Goal: Check status: Check status

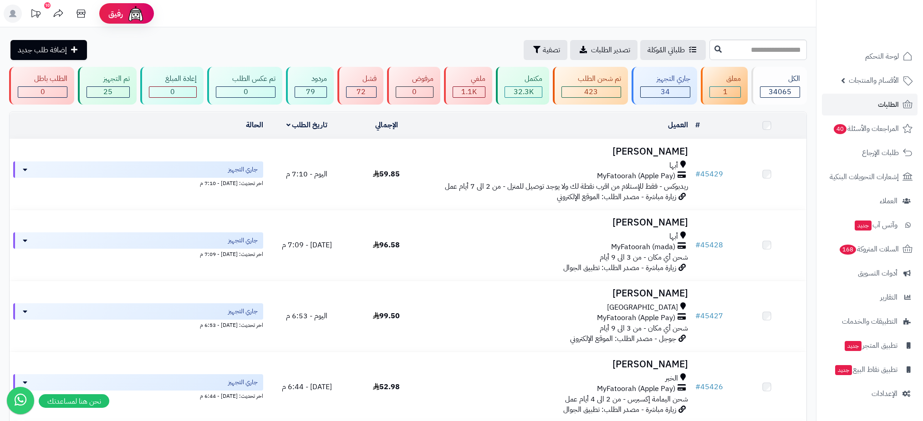
scroll to position [369, 0]
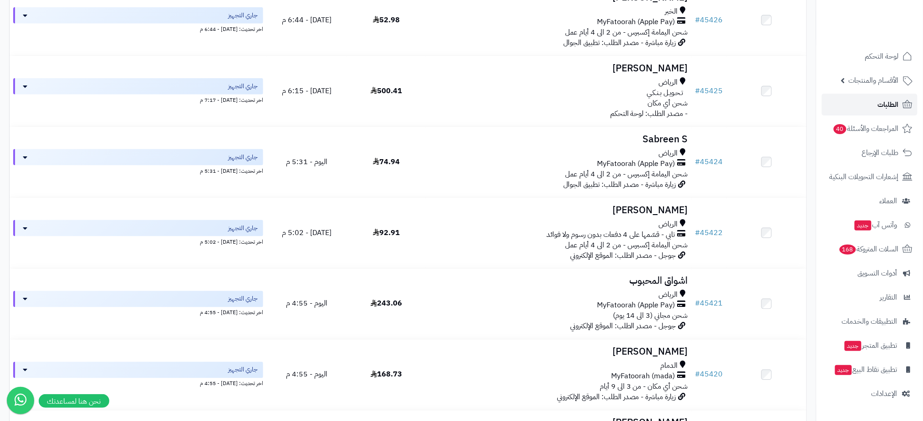
click at [881, 100] on span "الطلبات" at bounding box center [887, 104] width 21 height 13
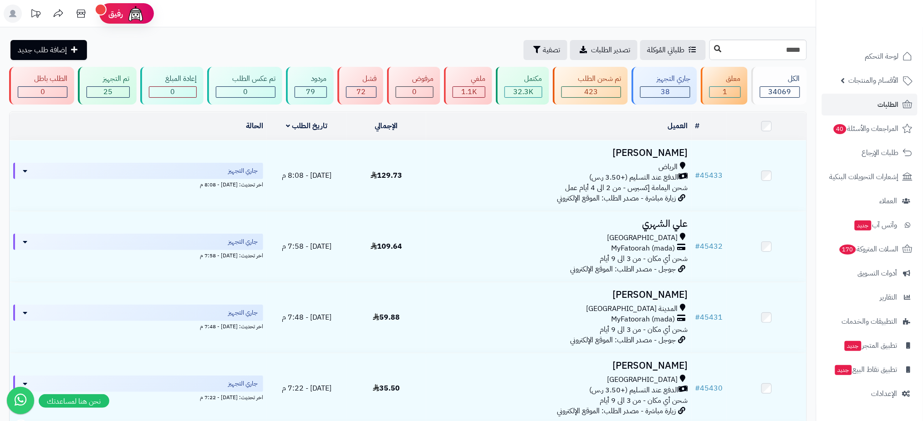
type input "*****"
click at [714, 49] on icon at bounding box center [717, 48] width 7 height 7
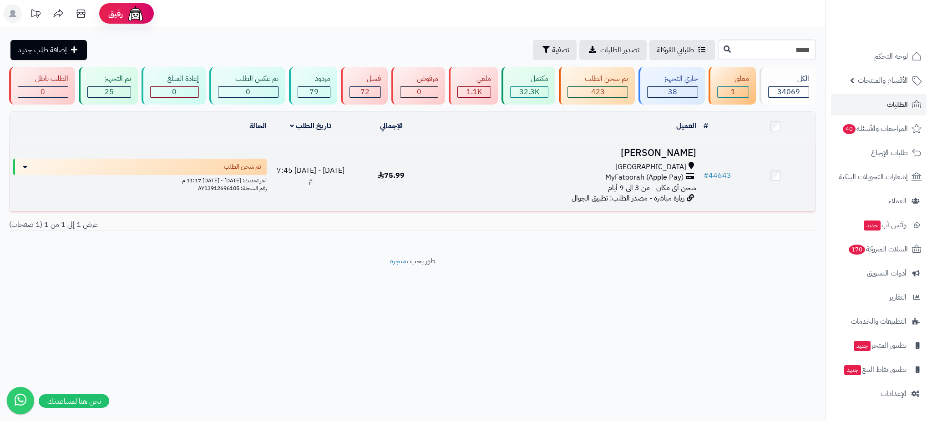
click at [652, 152] on h3 "Rakan Hussin" at bounding box center [565, 153] width 261 height 10
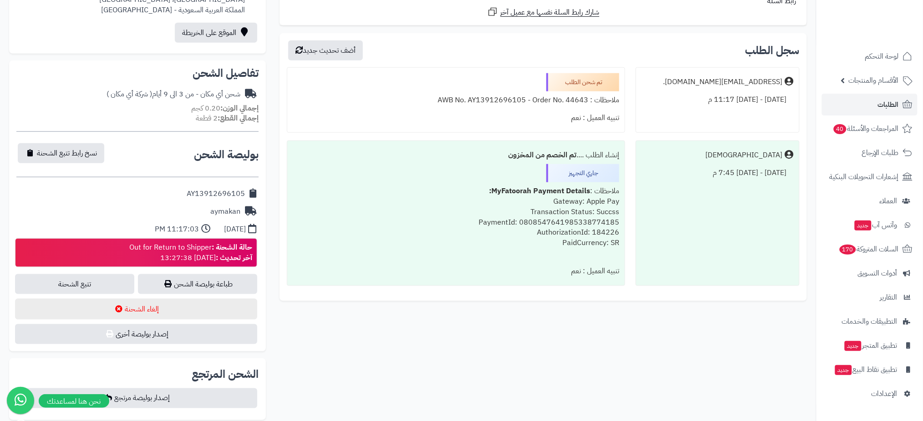
scroll to position [286, 0]
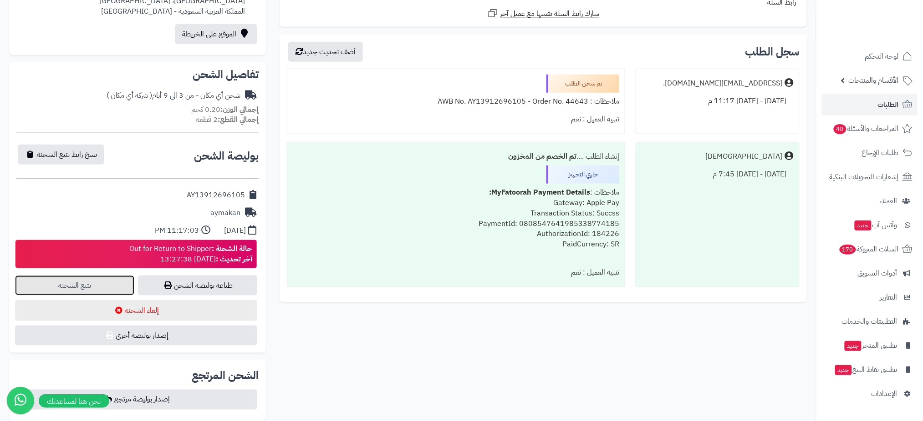
click at [75, 288] on link "تتبع الشحنة" at bounding box center [74, 286] width 119 height 20
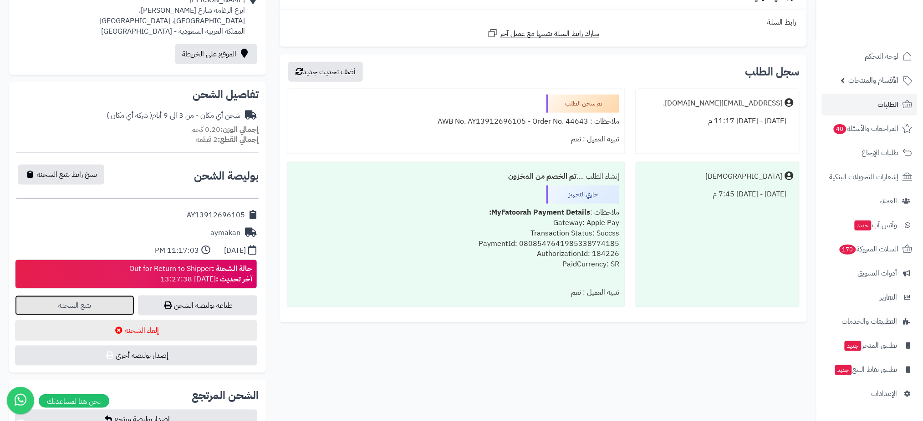
scroll to position [0, 0]
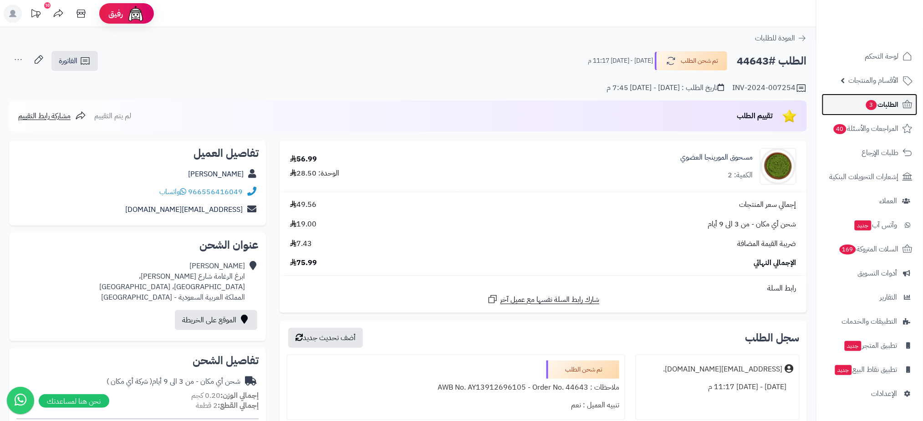
click at [882, 102] on span "الطلبات 3" at bounding box center [882, 104] width 34 height 13
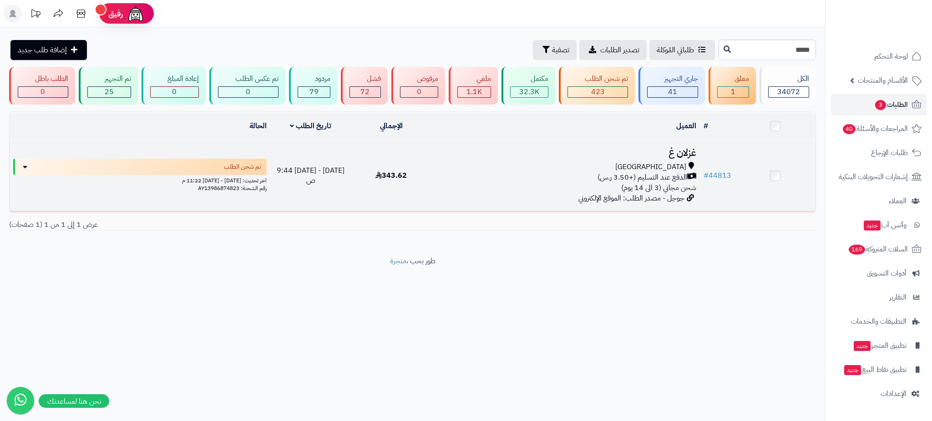
click at [689, 149] on h3 "غزلان غ" at bounding box center [565, 153] width 261 height 10
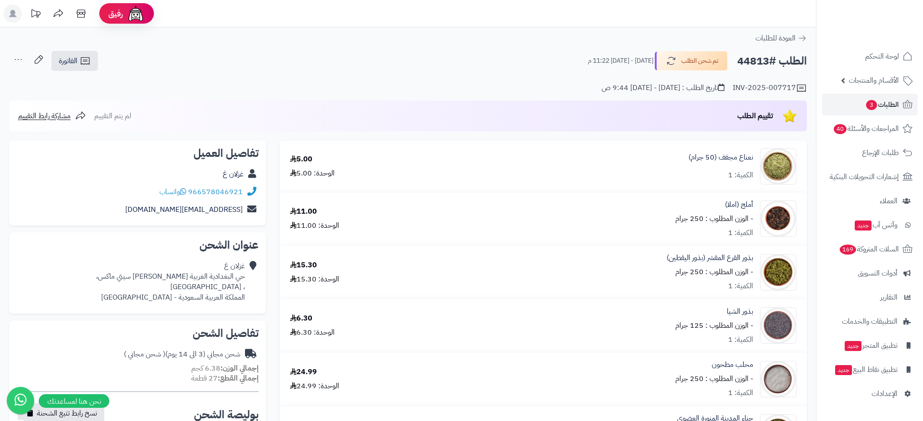
scroll to position [369, 0]
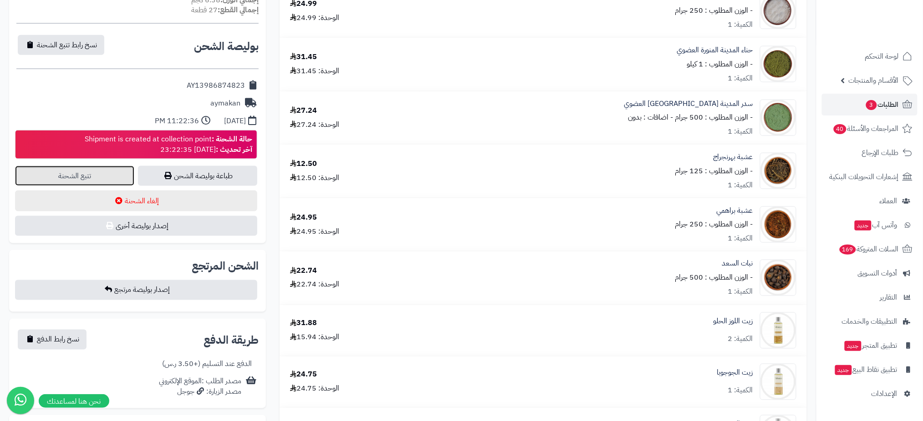
click at [112, 173] on link "تتبع الشحنة" at bounding box center [74, 176] width 119 height 20
